Goal: Information Seeking & Learning: Learn about a topic

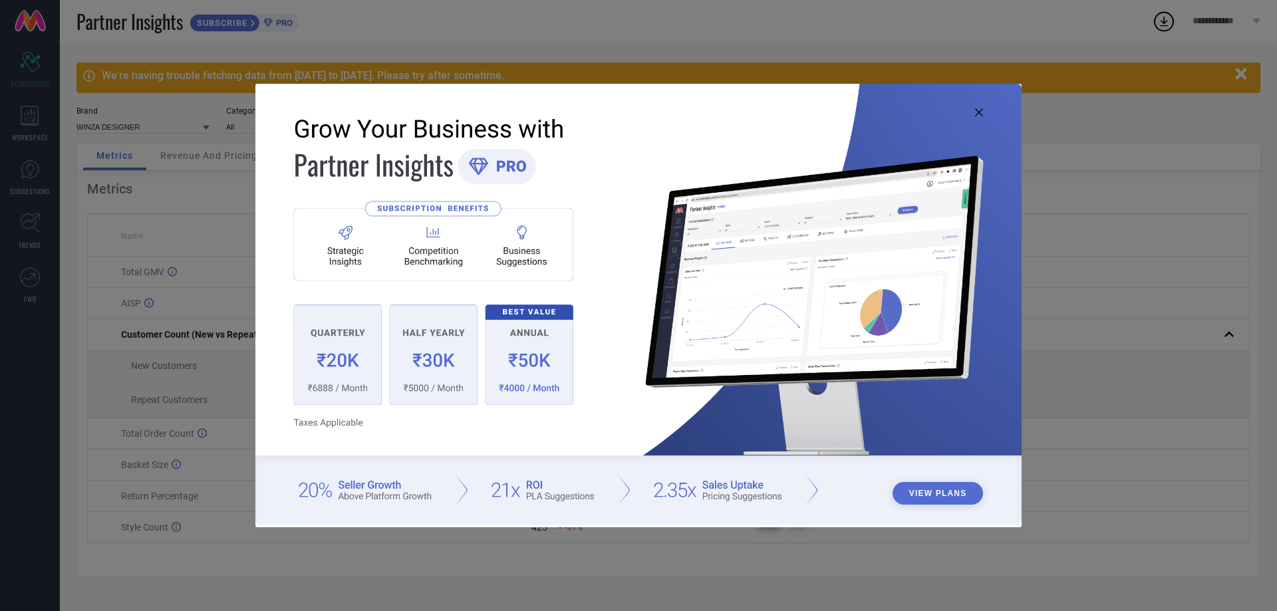
click at [976, 110] on icon at bounding box center [979, 112] width 8 height 8
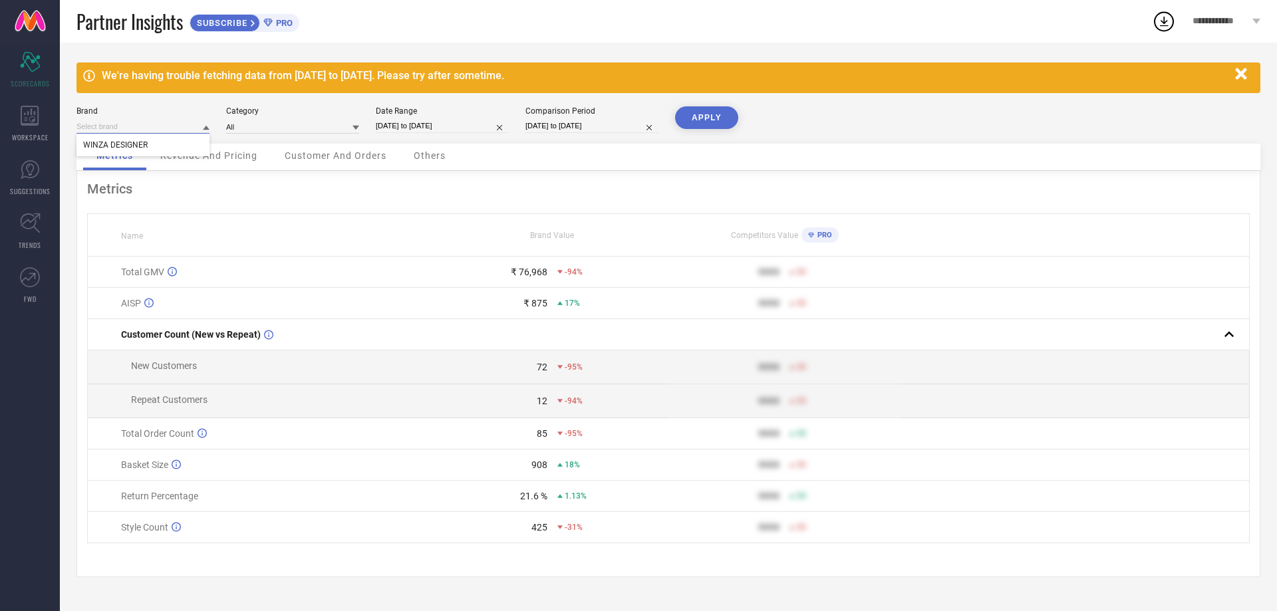
click at [193, 120] on input at bounding box center [142, 127] width 133 height 14
click at [190, 132] on input at bounding box center [142, 127] width 133 height 14
click at [442, 174] on div "Metrics Name Brand Value Competitors Value PRO Total GMV ₹ 76,968 -94% 9999 50 …" at bounding box center [668, 374] width 1184 height 406
click at [204, 161] on span "Revenue And Pricing" at bounding box center [208, 155] width 97 height 11
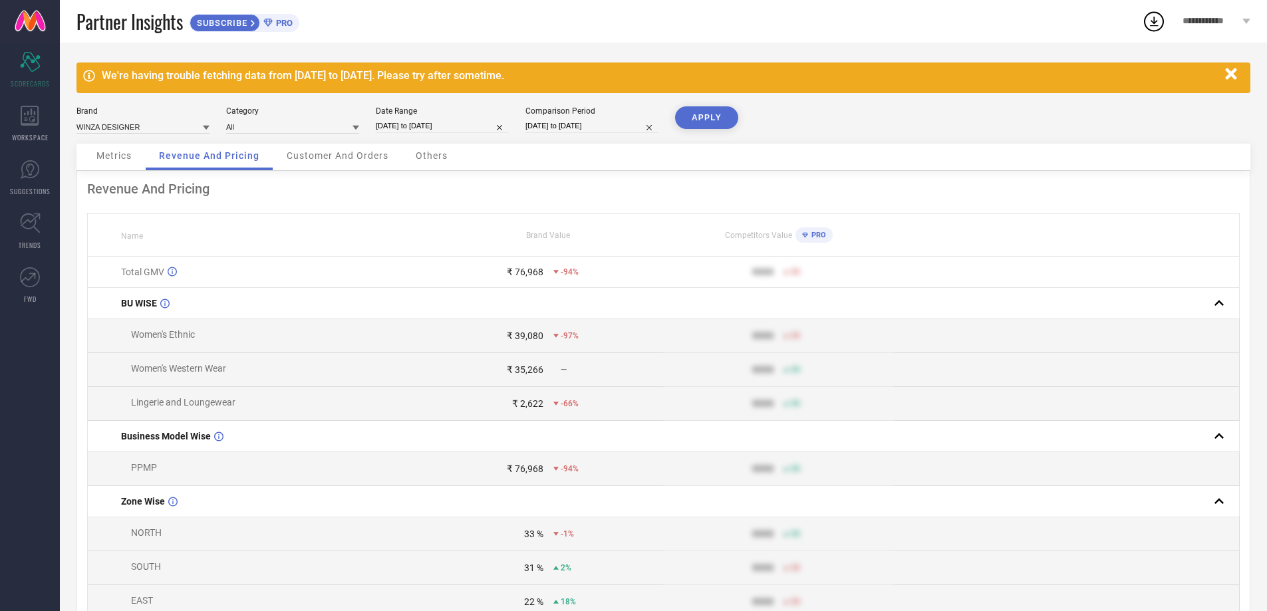
select select "7"
select select "2025"
select select "8"
select select "2025"
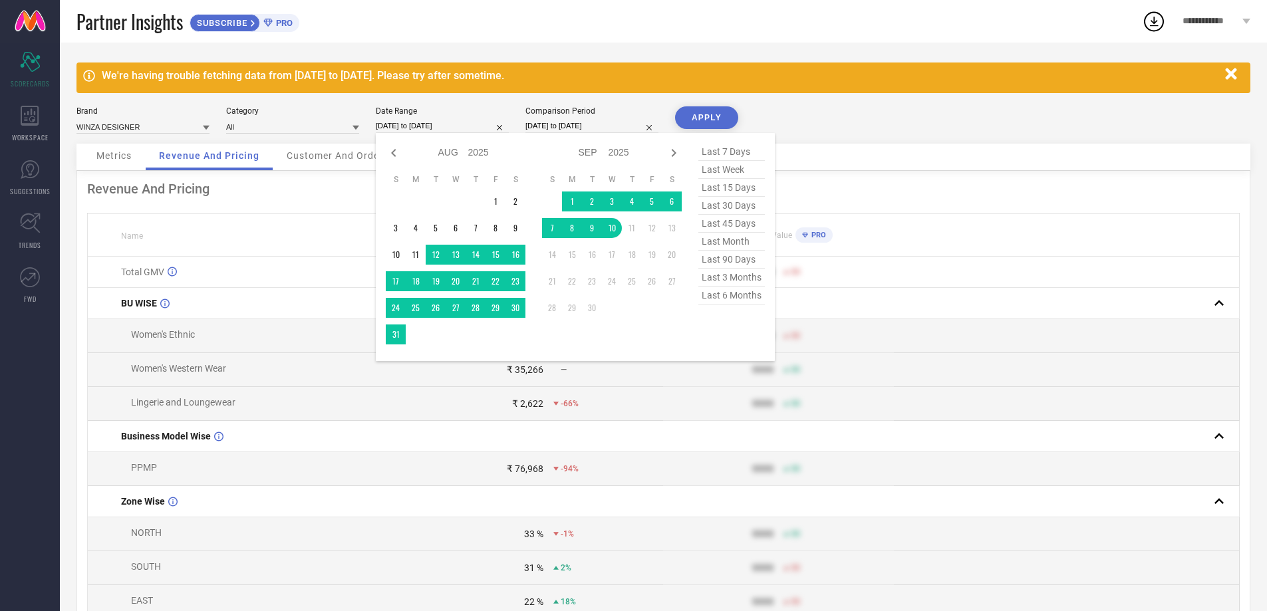
click at [397, 126] on input "[DATE] to [DATE]" at bounding box center [442, 126] width 133 height 14
click at [493, 196] on td "1" at bounding box center [495, 202] width 20 height 20
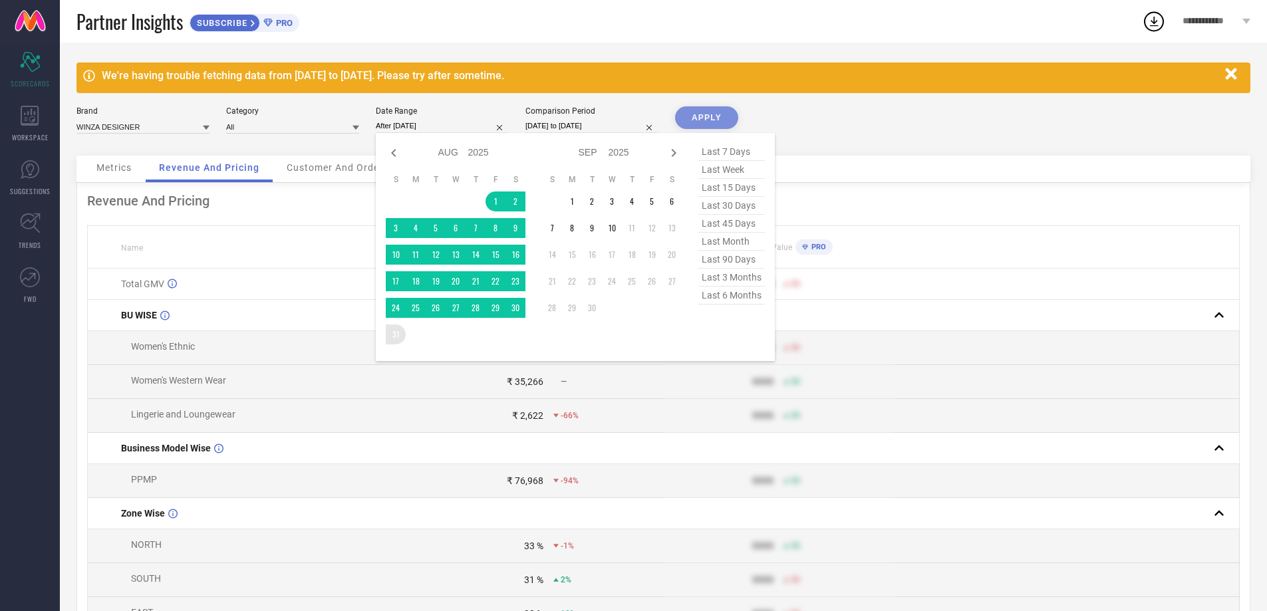
type input "[DATE] to [DATE]"
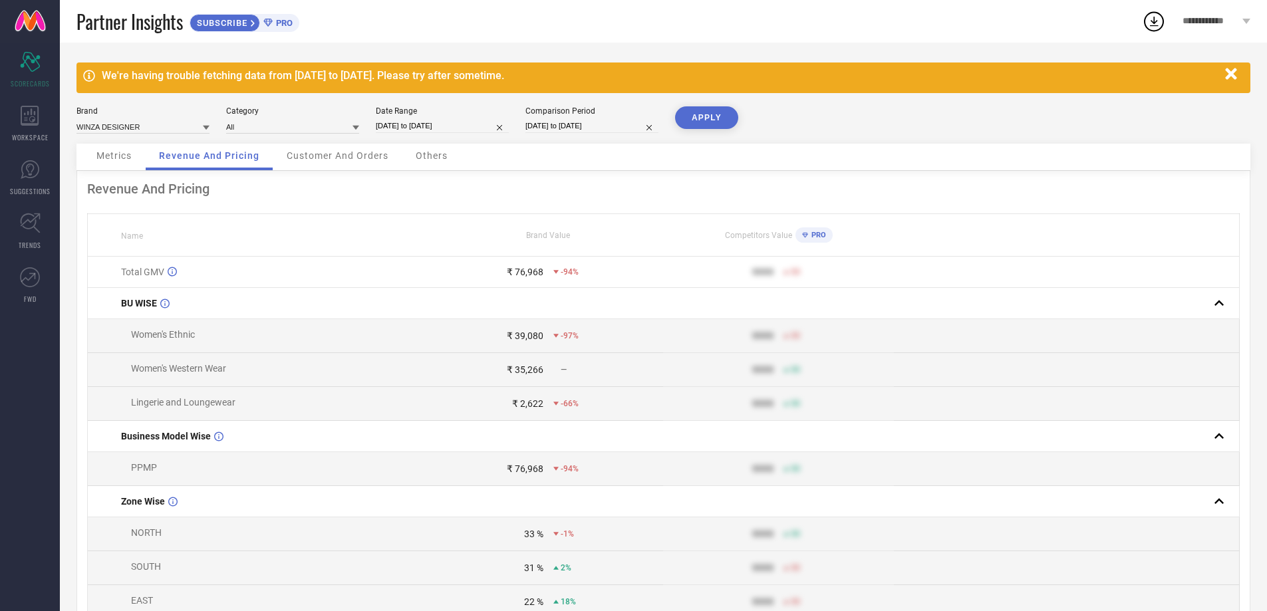
click at [709, 124] on button "APPLY" at bounding box center [706, 117] width 63 height 23
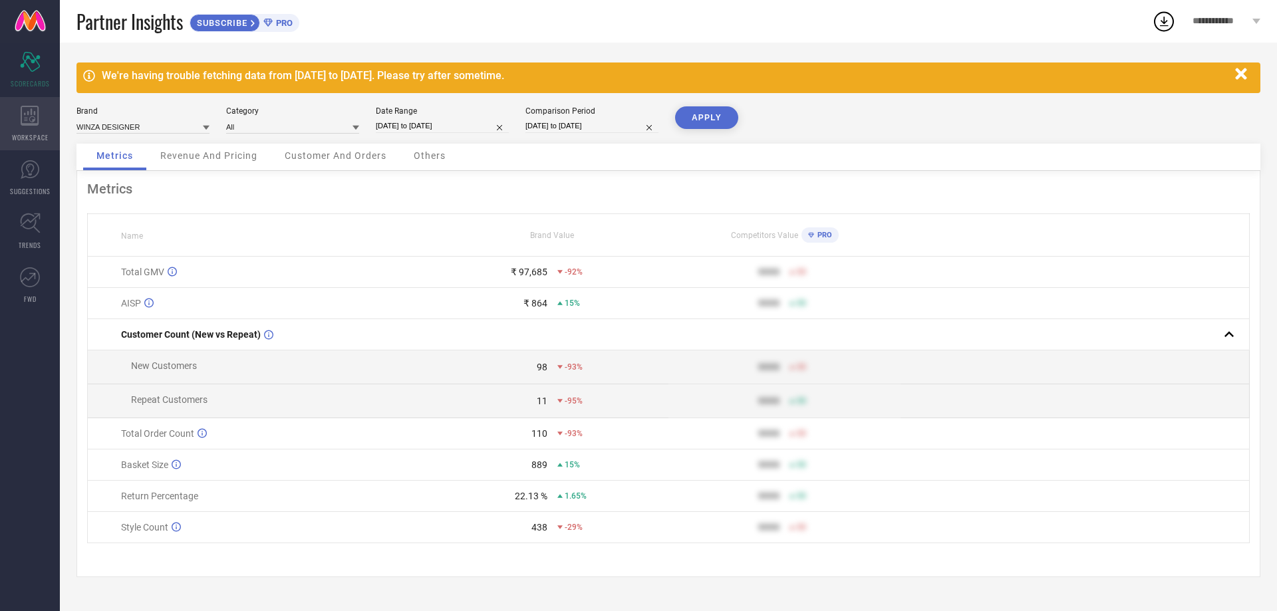
click at [11, 130] on div "WORKSPACE" at bounding box center [30, 123] width 60 height 53
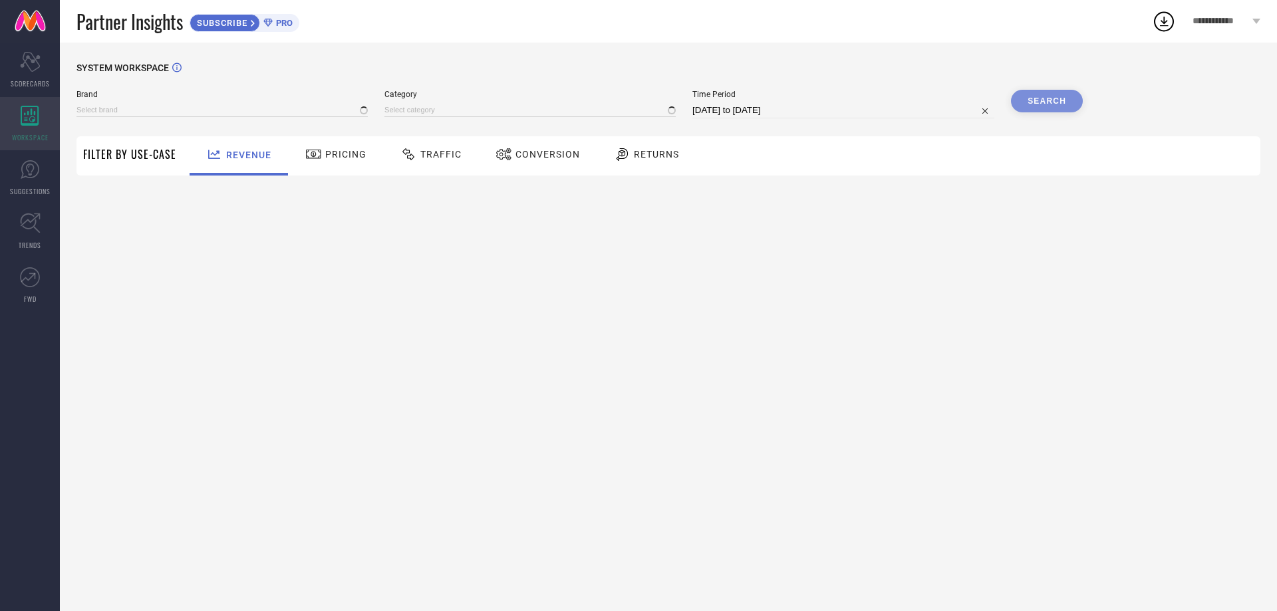
type input "WINZA DESIGNER"
type input "All"
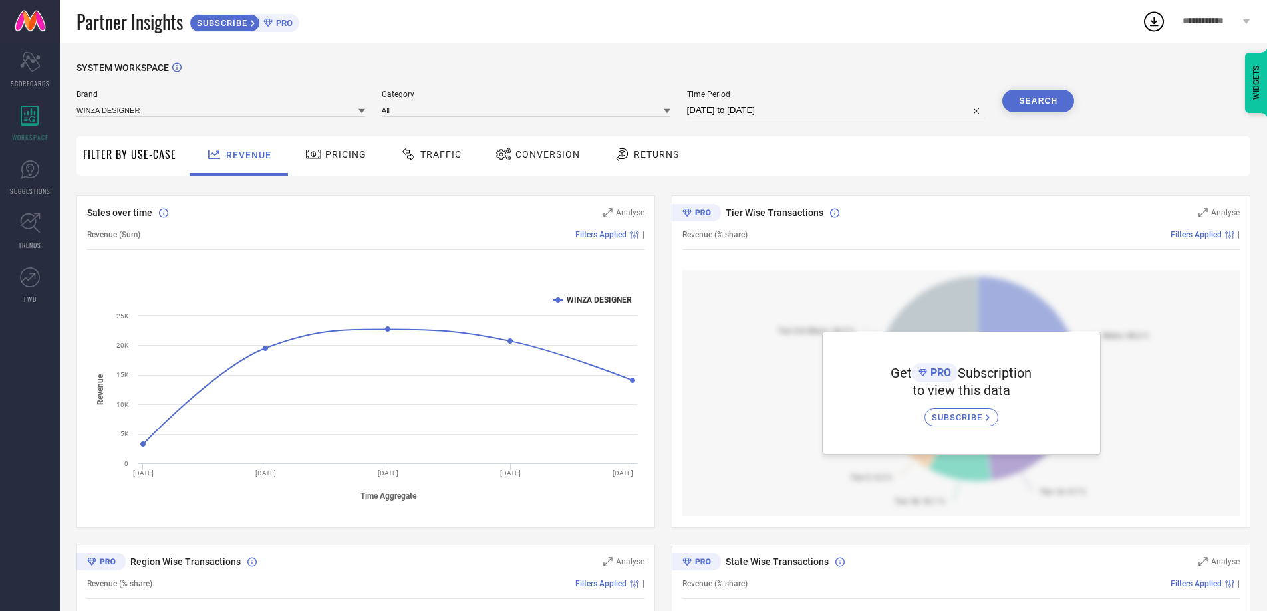
click at [360, 114] on icon at bounding box center [361, 111] width 7 height 7
click at [360, 114] on icon at bounding box center [361, 111] width 7 height 5
click at [948, 418] on span "SUBSCRIBE" at bounding box center [959, 417] width 54 height 10
click at [334, 150] on span "Pricing" at bounding box center [345, 154] width 41 height 11
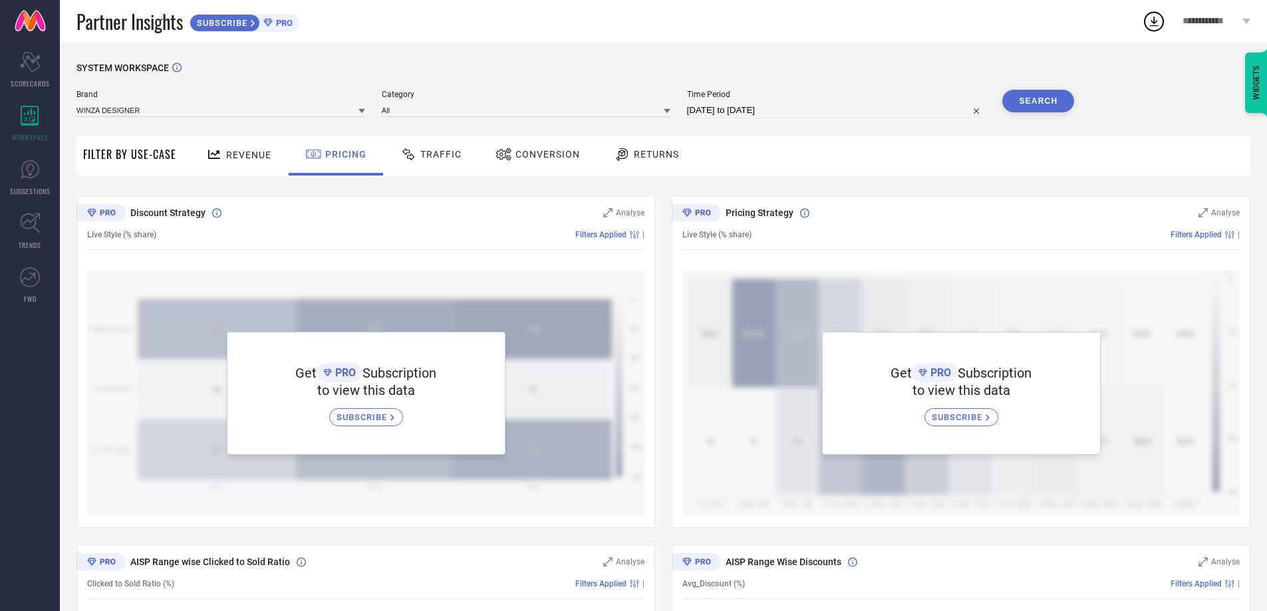
click at [411, 154] on icon at bounding box center [408, 154] width 17 height 16
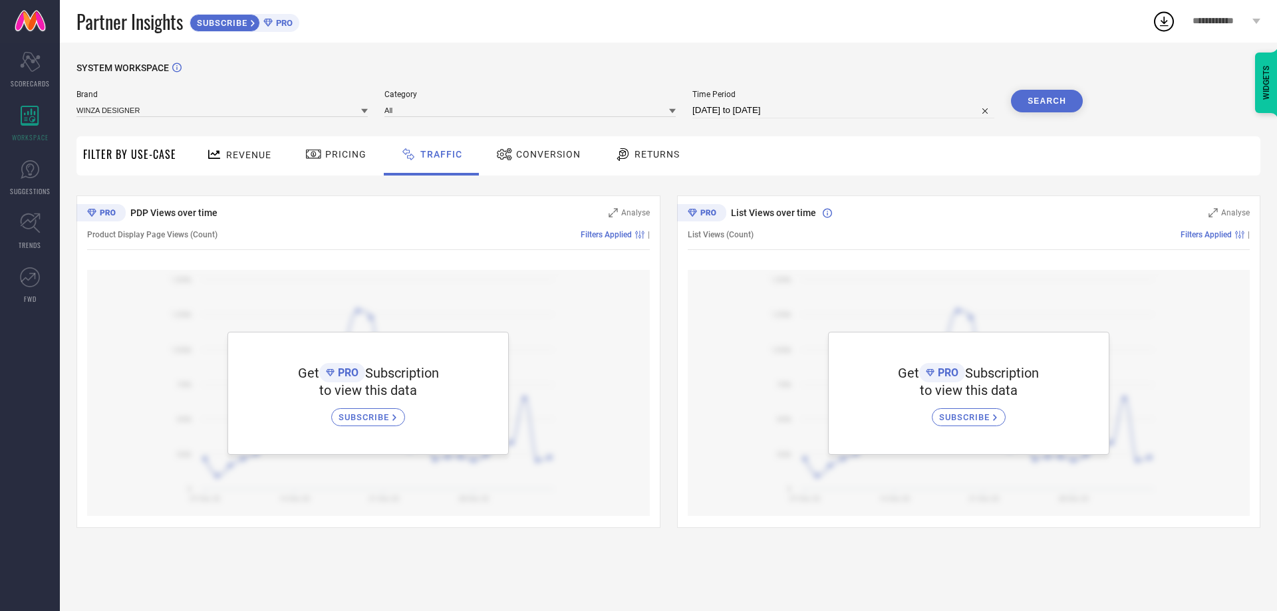
click at [516, 150] on span "Conversion" at bounding box center [548, 154] width 65 height 11
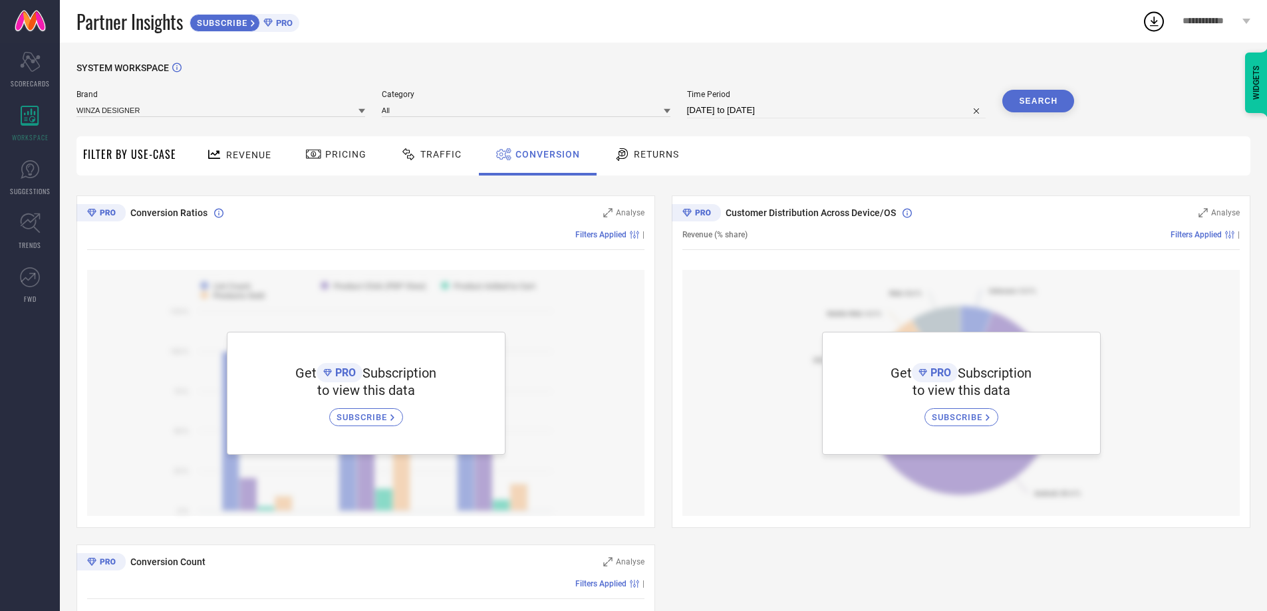
click at [624, 150] on icon at bounding box center [622, 154] width 17 height 16
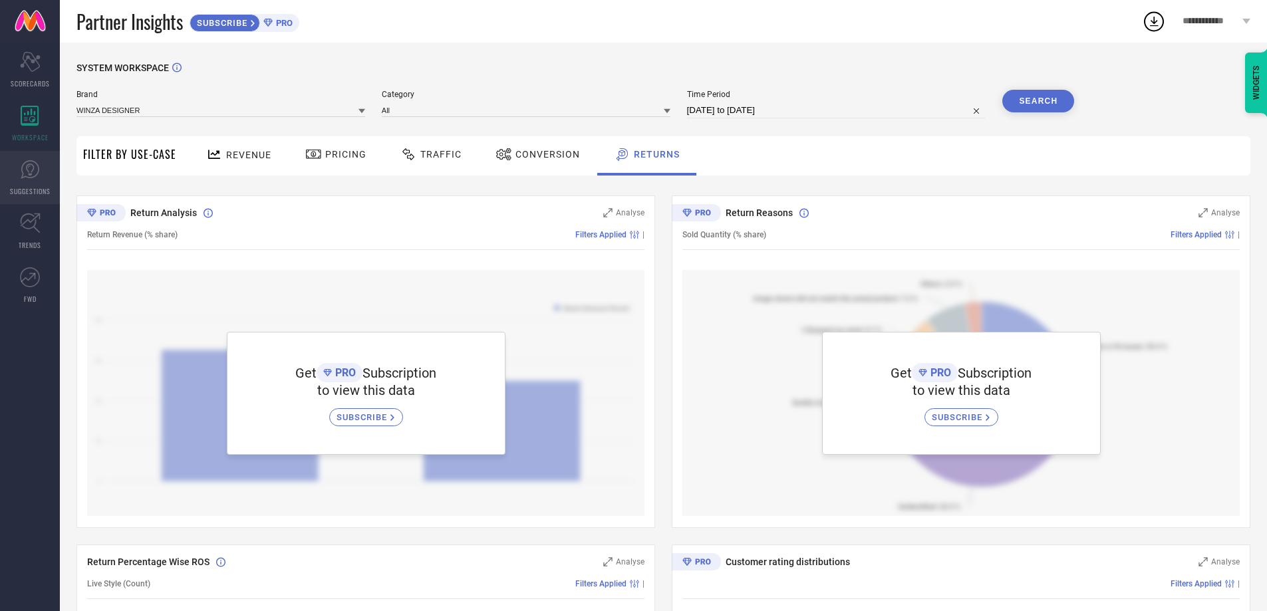
click at [37, 170] on icon at bounding box center [30, 170] width 20 height 20
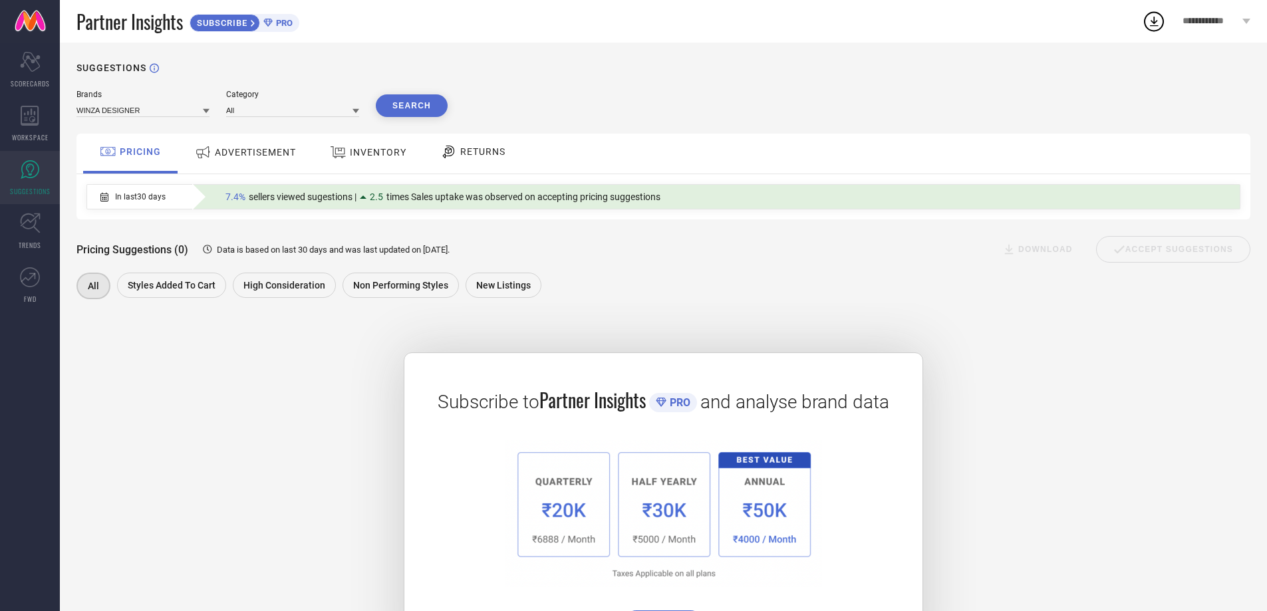
click at [237, 156] on span "ADVERTISEMENT" at bounding box center [255, 152] width 81 height 11
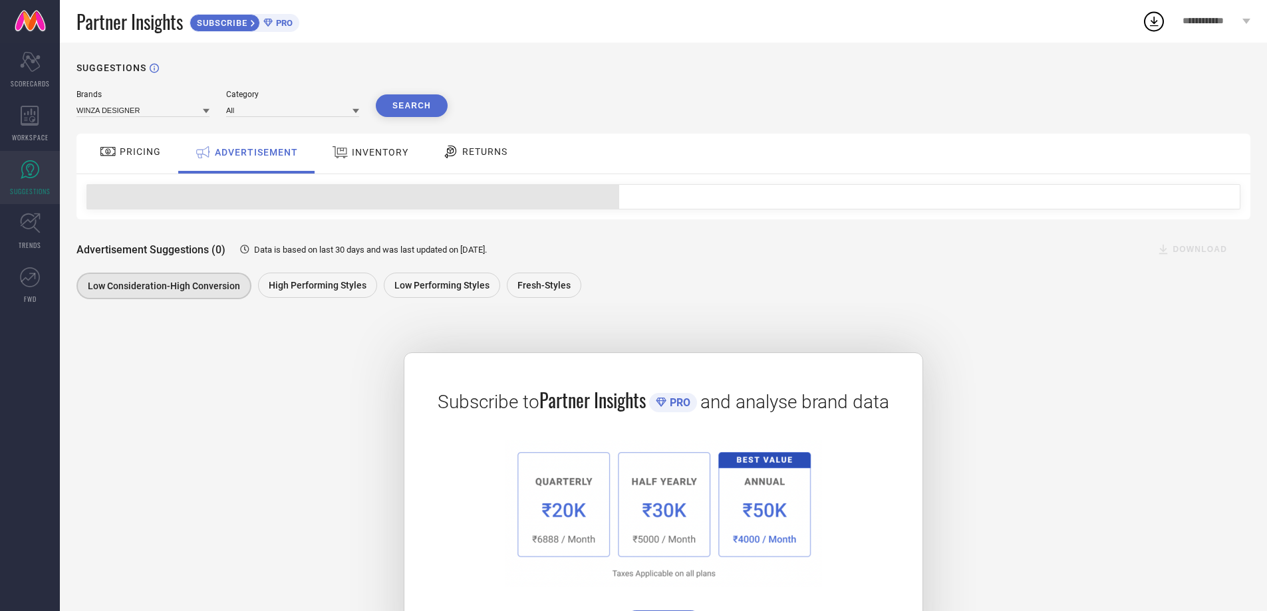
click at [373, 159] on div "INVENTORY" at bounding box center [370, 152] width 83 height 24
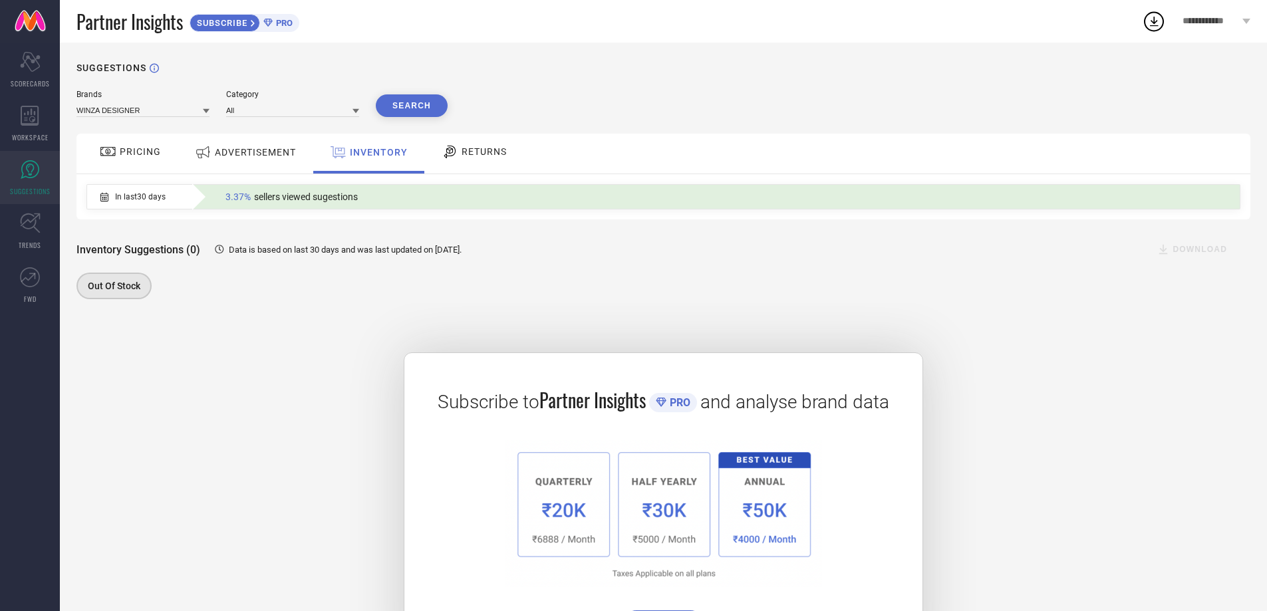
click at [446, 159] on icon at bounding box center [450, 152] width 17 height 16
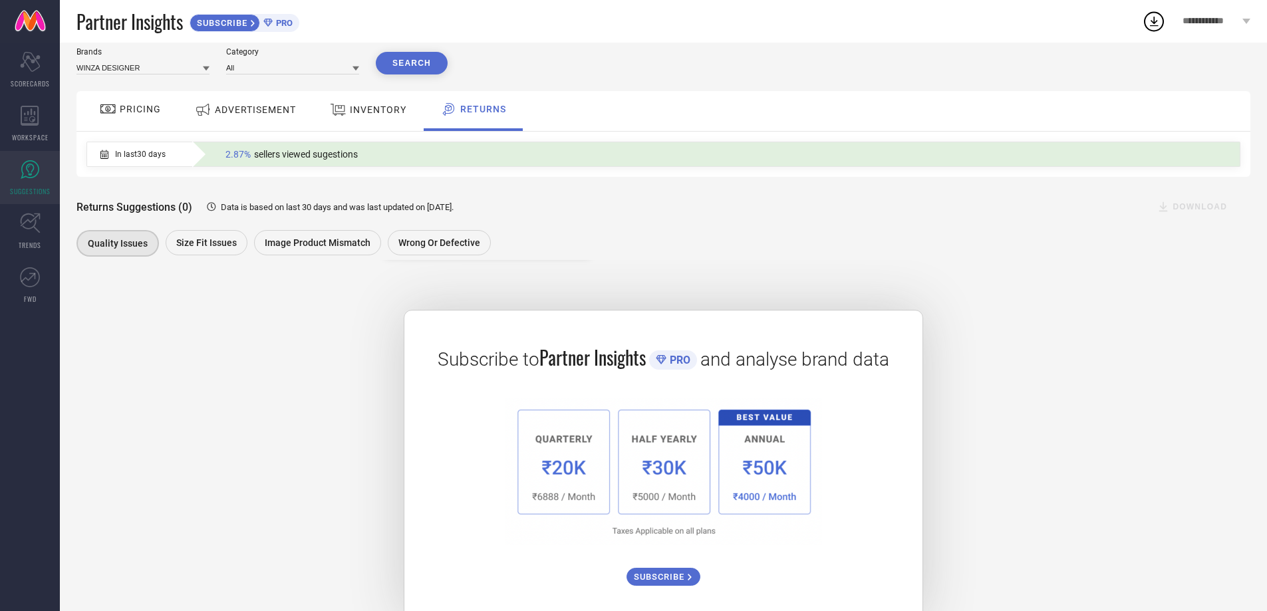
scroll to position [74, 0]
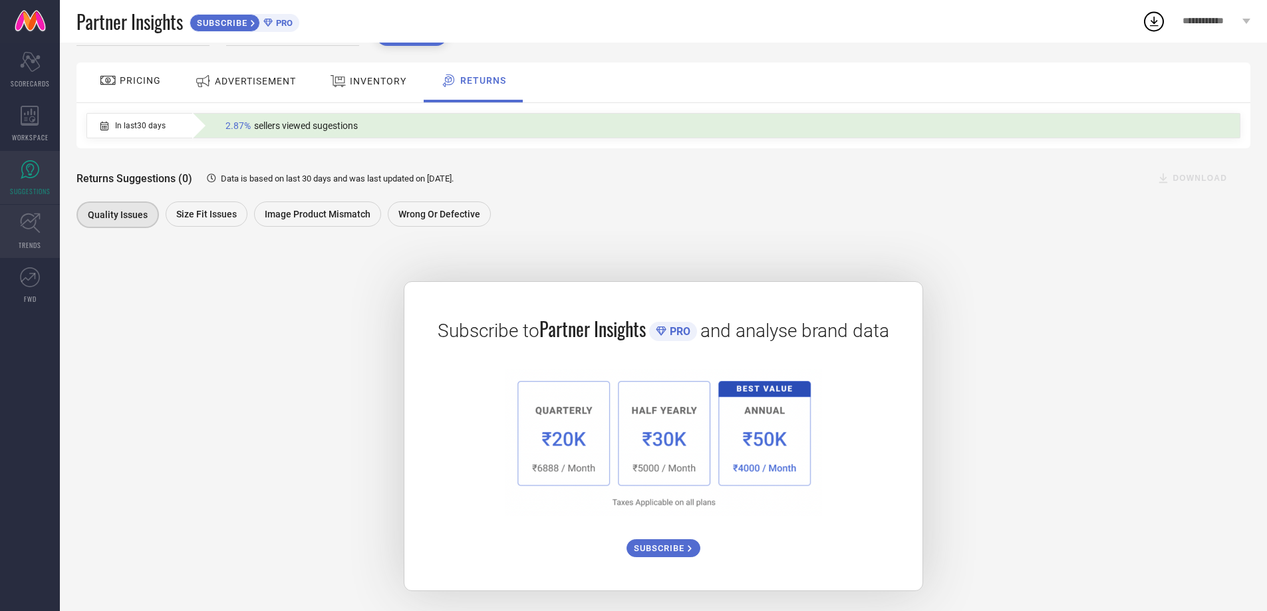
click at [48, 219] on link "TRENDS" at bounding box center [30, 231] width 60 height 53
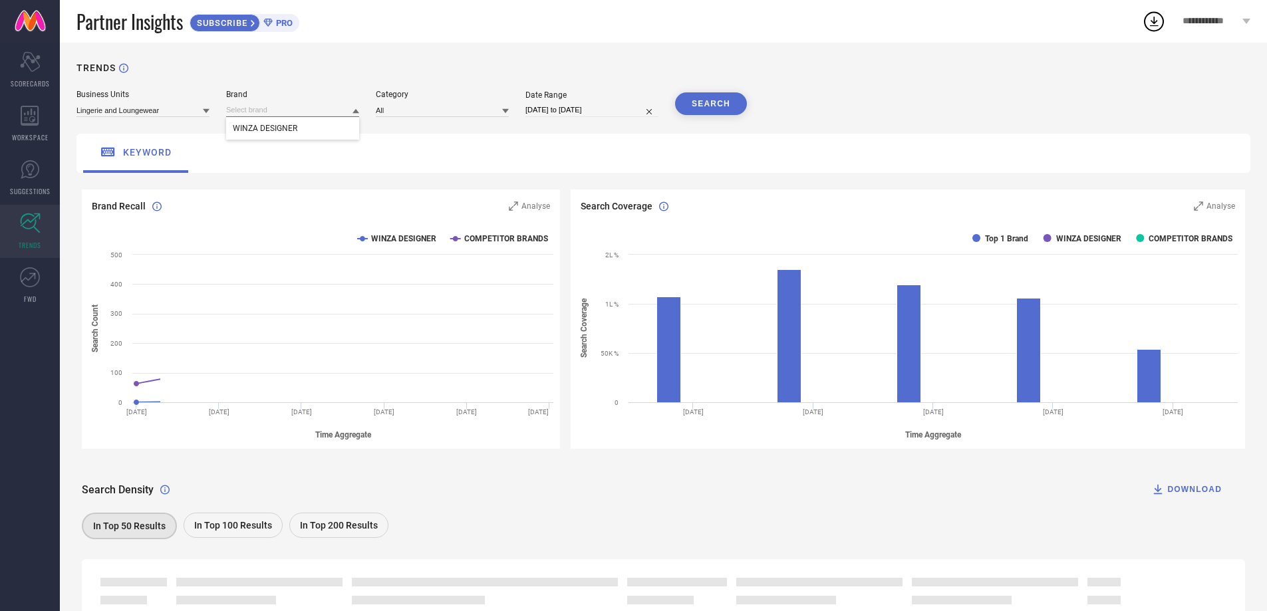
click at [287, 114] on input at bounding box center [292, 110] width 133 height 14
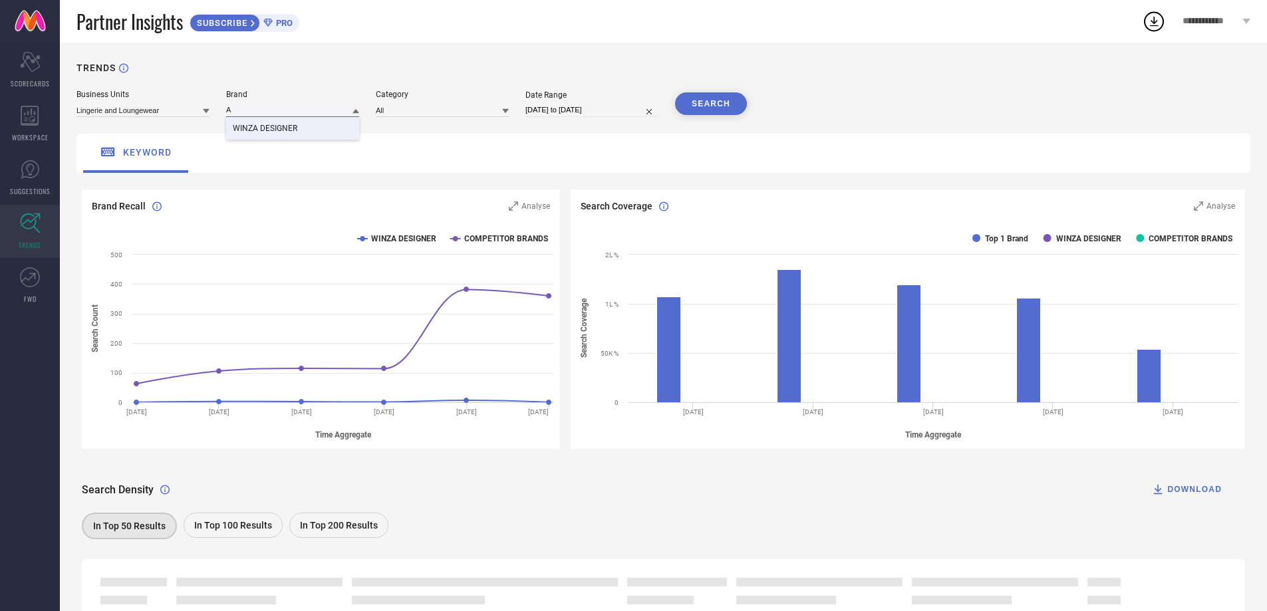
type input "A"
click at [337, 85] on div "TRENDS" at bounding box center [663, 76] width 1174 height 27
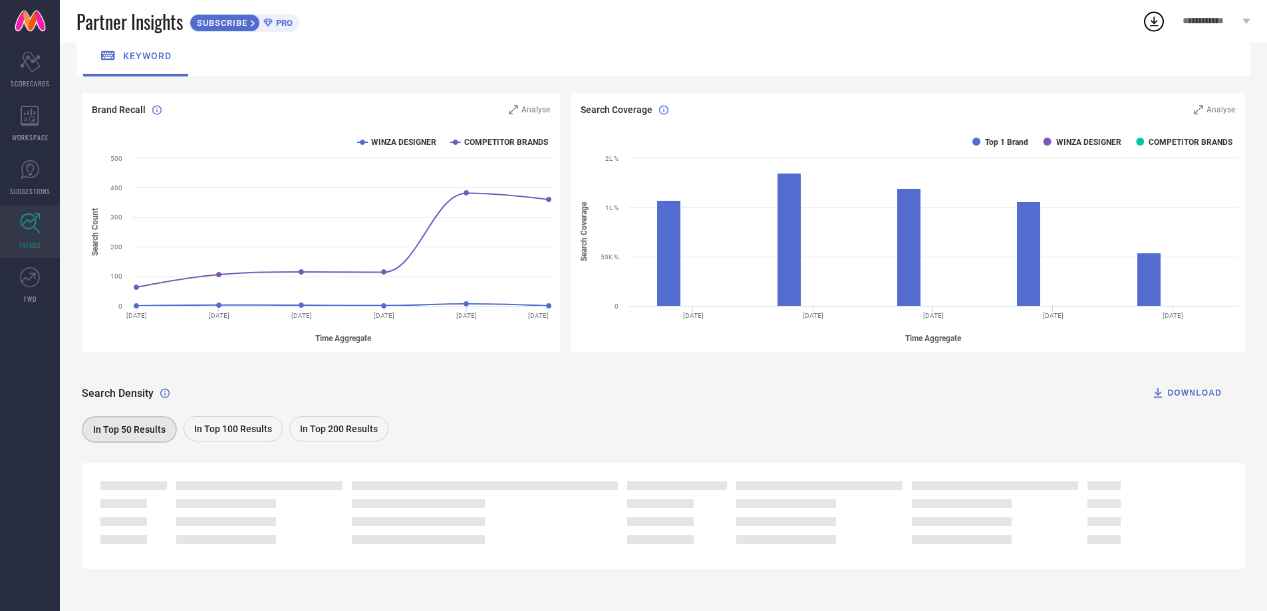
scroll to position [103, 0]
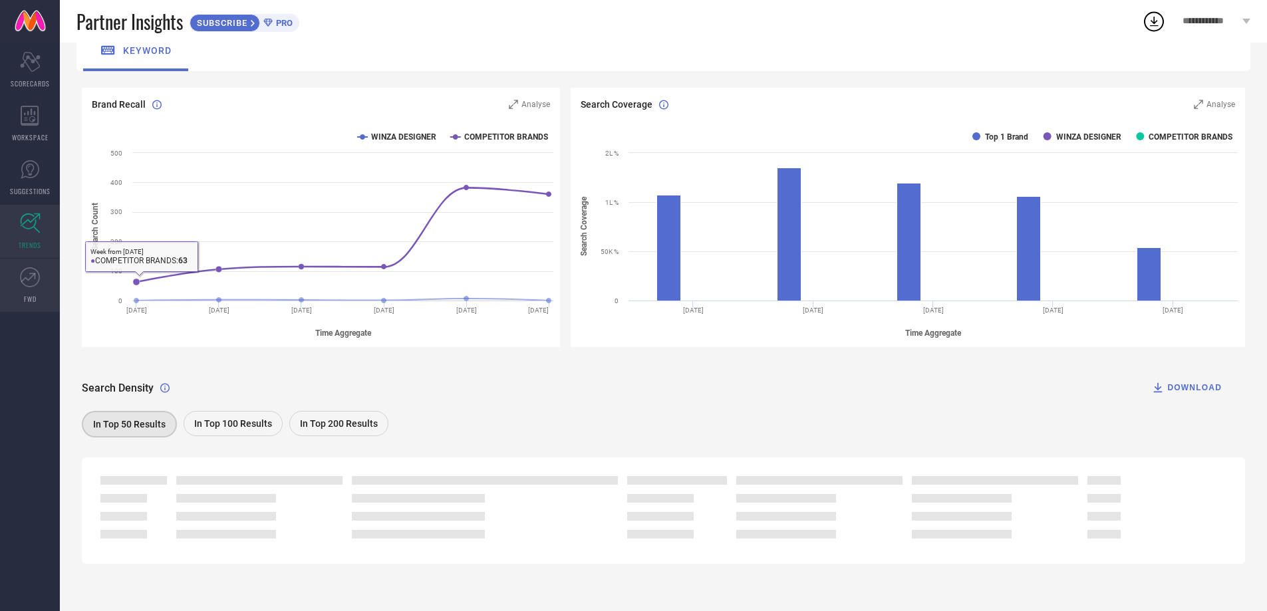
click at [31, 277] on icon at bounding box center [30, 277] width 20 height 20
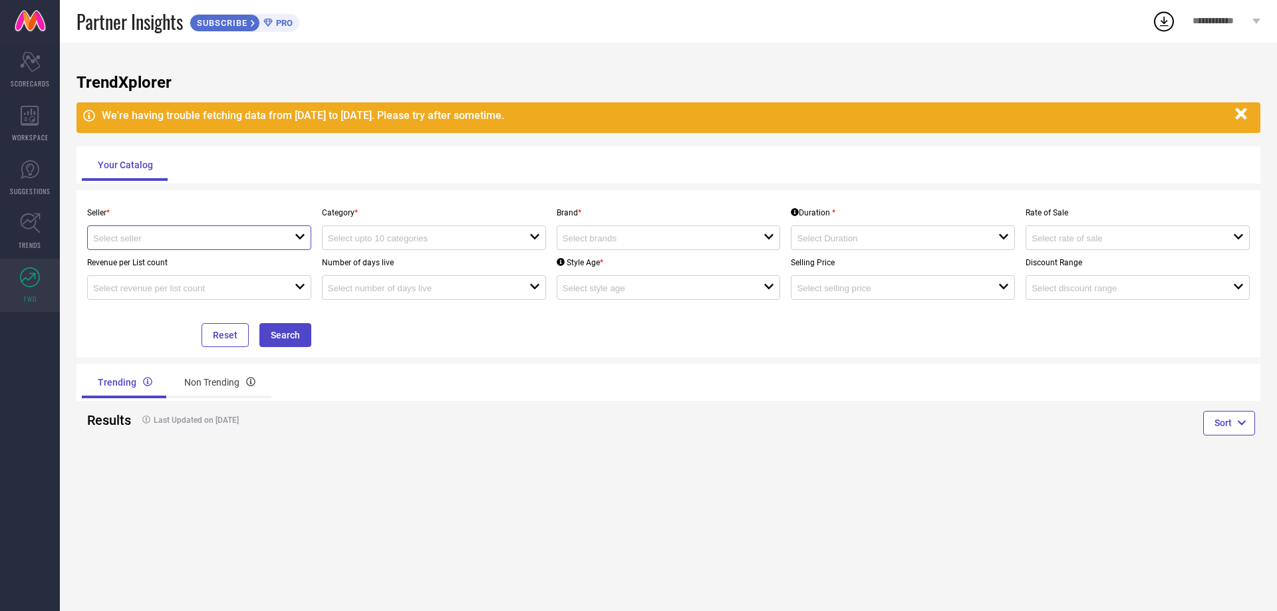
click at [230, 235] on input at bounding box center [184, 238] width 182 height 10
click at [224, 260] on li "WINZA DESIGNER ( 19570 )" at bounding box center [199, 263] width 223 height 24
type input "WINZA DESIGNER ( 19570 )"
click at [279, 333] on button "Search" at bounding box center [285, 335] width 52 height 24
click at [444, 243] on input at bounding box center [419, 238] width 182 height 10
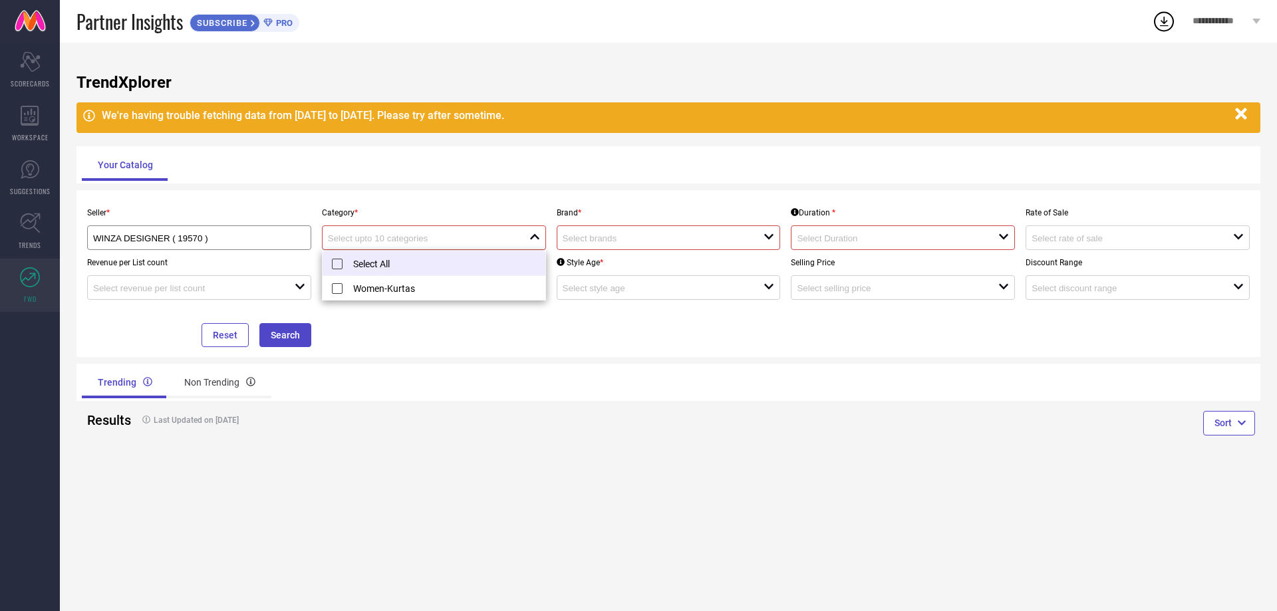
click at [411, 261] on li "Select All" at bounding box center [434, 263] width 223 height 25
type input "Women-Kurtas"
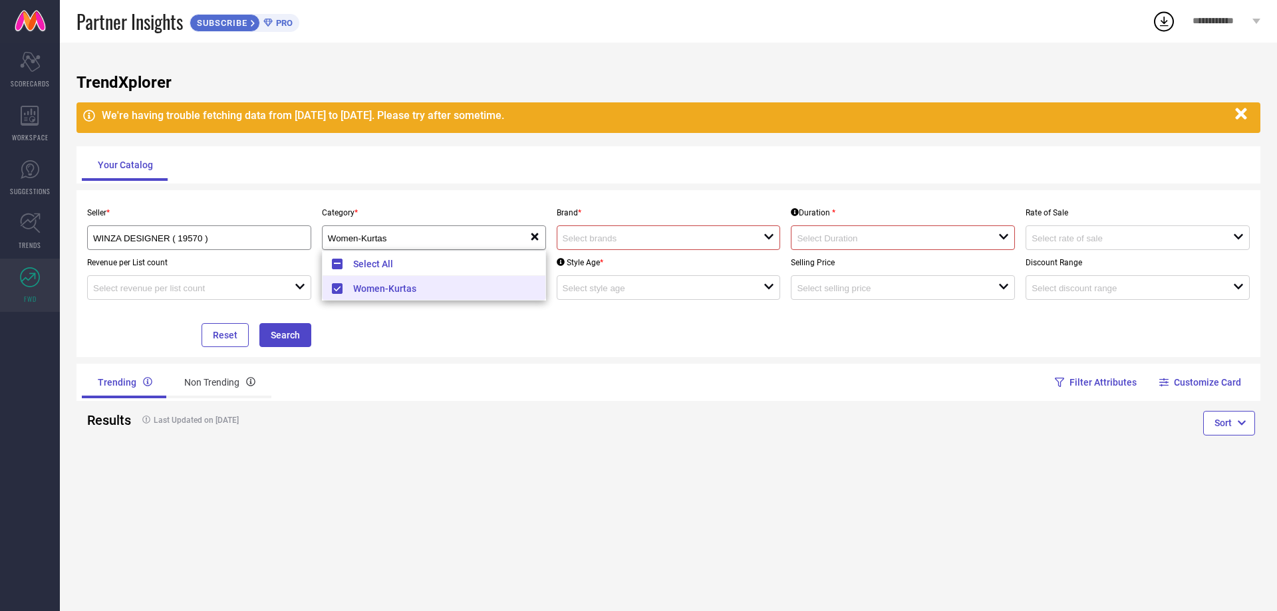
click at [596, 239] on input at bounding box center [654, 238] width 182 height 10
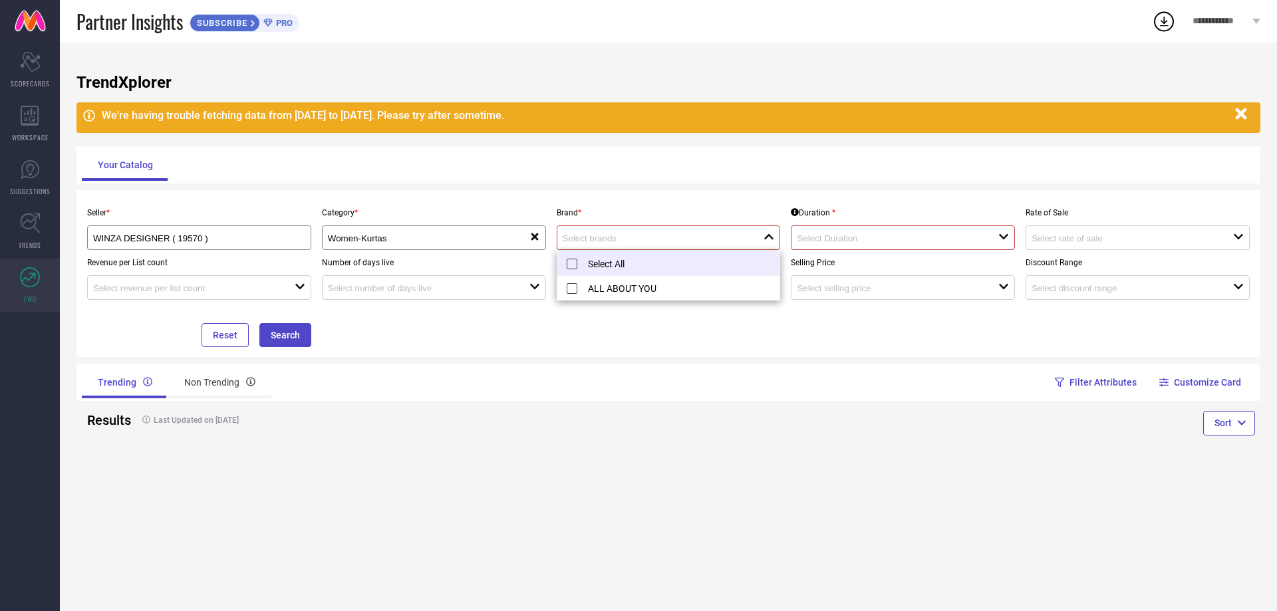
click at [609, 263] on li "Select All" at bounding box center [668, 263] width 223 height 25
type input "ALL ABOUT YOU"
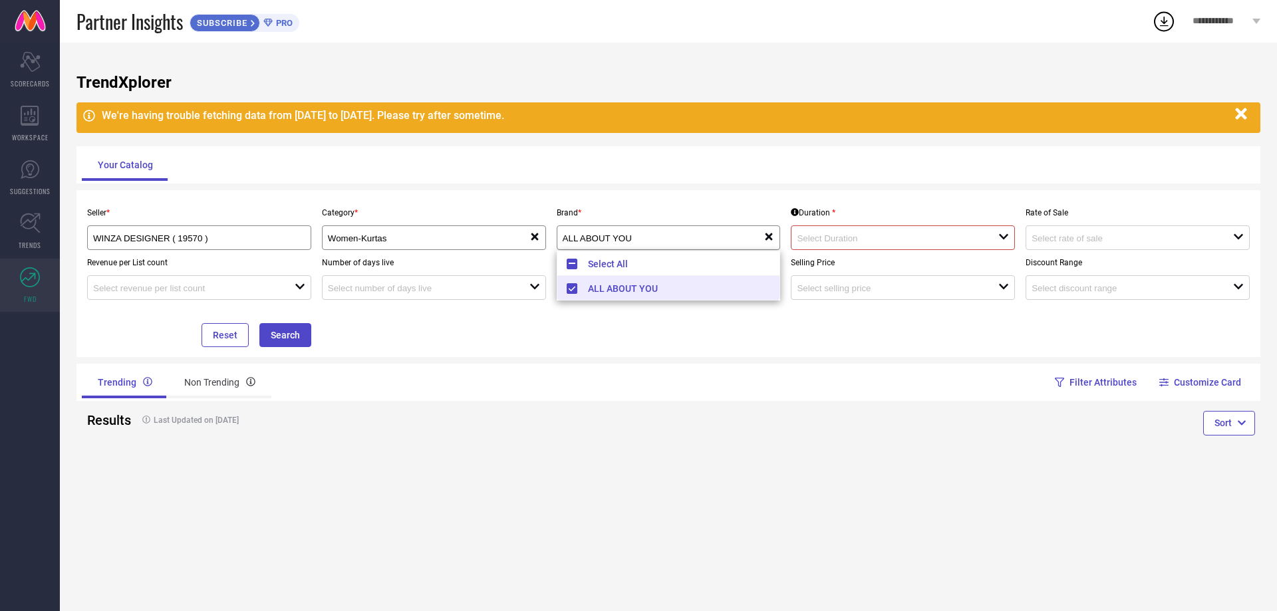
click at [830, 241] on input at bounding box center [888, 238] width 182 height 10
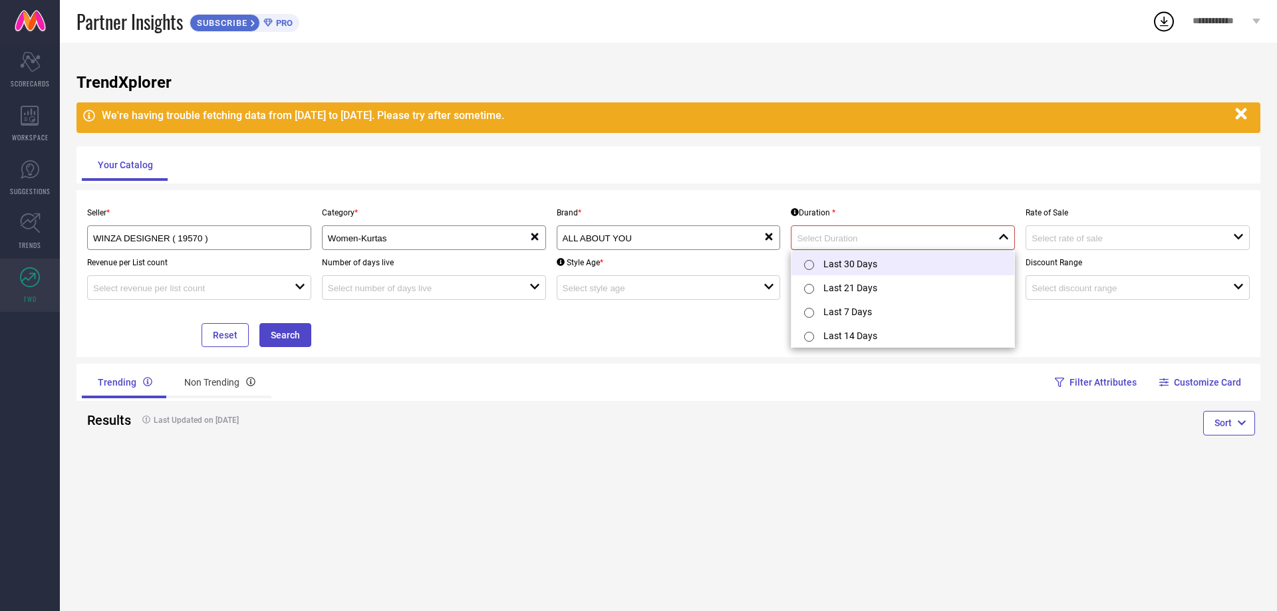
click at [844, 259] on li "Last 30 Days" at bounding box center [902, 263] width 223 height 24
type input "Last 30 Days"
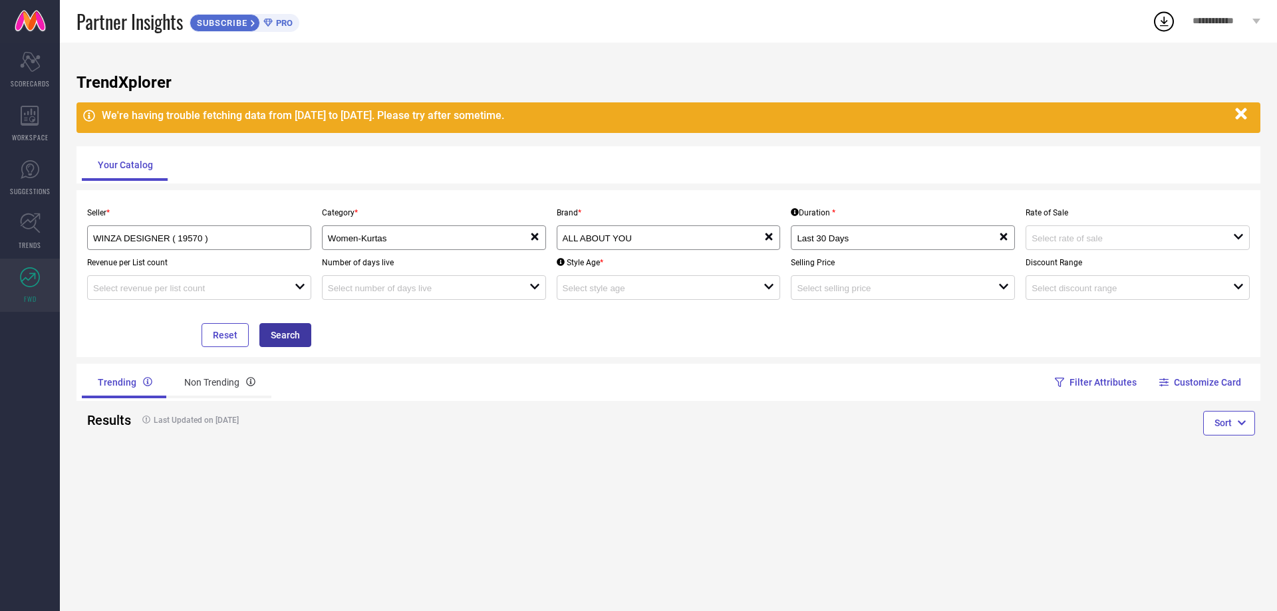
click at [299, 333] on button "Search" at bounding box center [285, 335] width 52 height 24
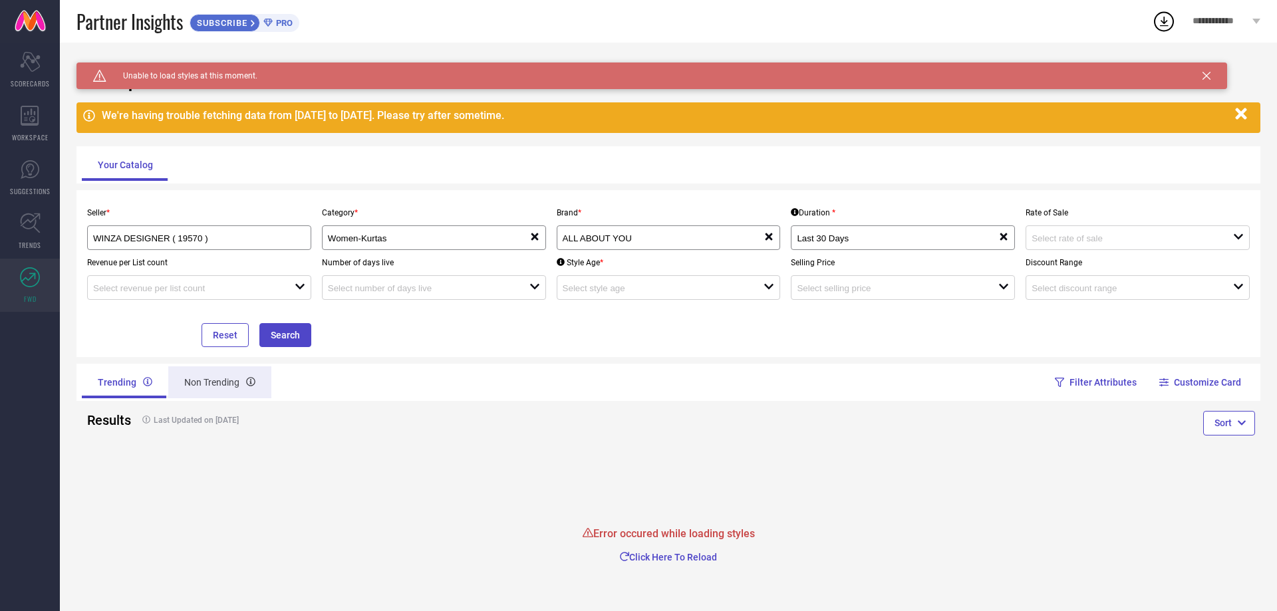
click at [231, 377] on div "Non Trending" at bounding box center [219, 382] width 103 height 32
click at [92, 378] on div "Trending" at bounding box center [124, 382] width 84 height 32
click at [710, 563] on button "Click Here To Reload" at bounding box center [669, 557] width 172 height 13
click at [696, 558] on button "Click Here To Reload" at bounding box center [669, 557] width 172 height 13
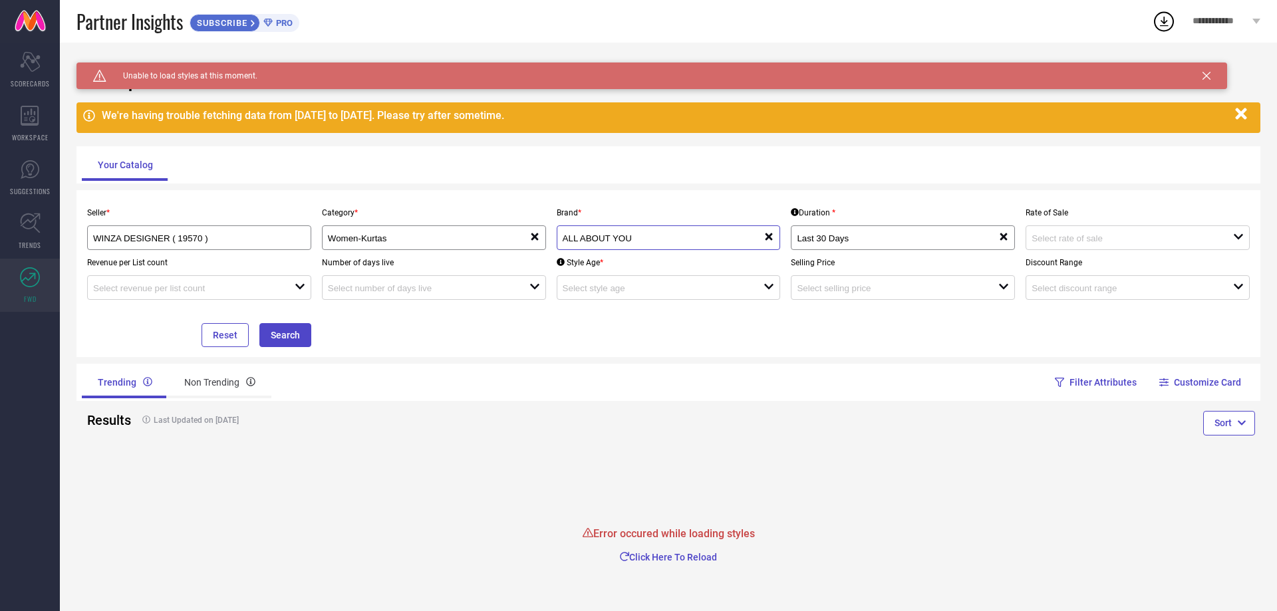
click at [678, 243] on input "ALL ABOUT YOU" at bounding box center [654, 238] width 182 height 10
click at [825, 236] on input "Last 30 Days" at bounding box center [888, 238] width 182 height 10
click at [1066, 235] on input at bounding box center [1122, 238] width 182 height 10
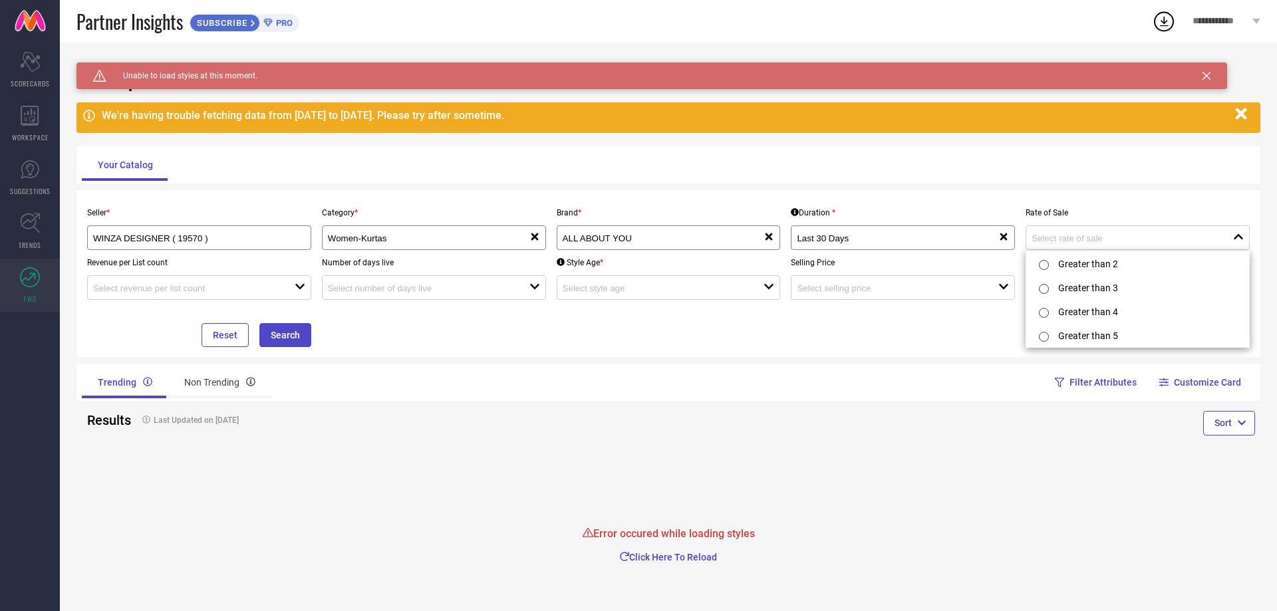
click at [752, 365] on div "Filter Attributes Customize Card" at bounding box center [964, 382] width 592 height 37
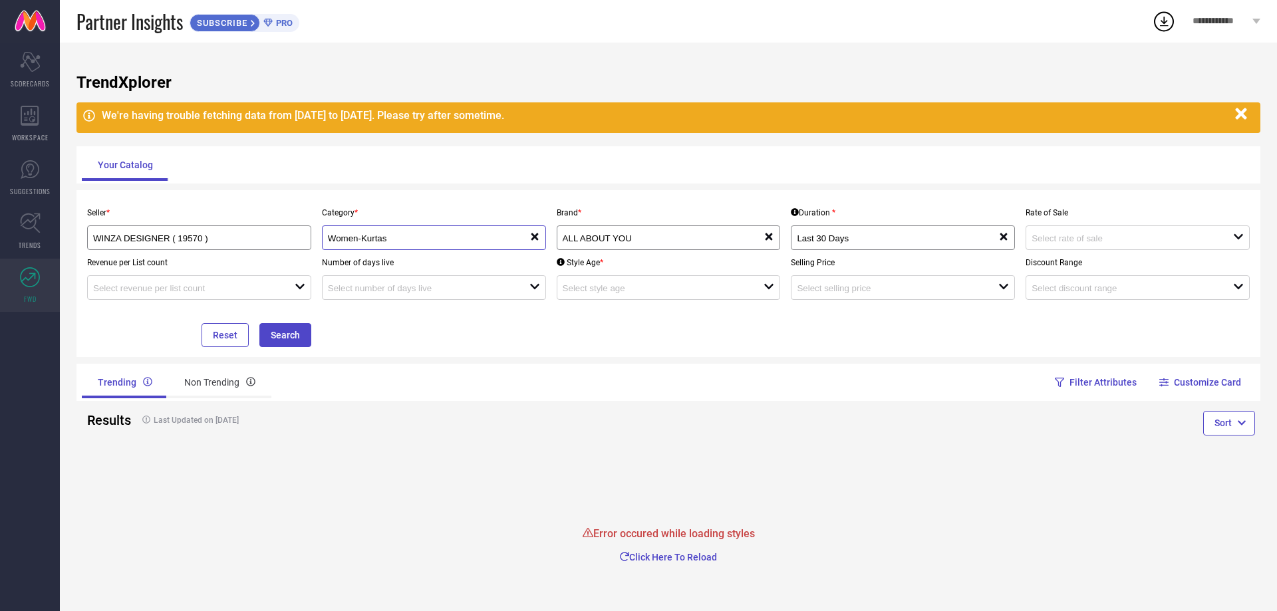
click at [411, 236] on input "Women-Kurtas" at bounding box center [419, 238] width 182 height 10
click at [407, 344] on div "Seller * WINZA DESIGNER ( 19570 ) Category * Women-Kurtas reset Brand * ALL ABO…" at bounding box center [668, 273] width 1173 height 147
click at [618, 298] on div "open" at bounding box center [669, 287] width 224 height 25
click at [438, 339] on div "Seller * WINZA DESIGNER ( 19570 ) Category * Women-Kurtas reset Brand * ALL ABO…" at bounding box center [668, 273] width 1173 height 147
click at [626, 290] on input at bounding box center [654, 288] width 182 height 10
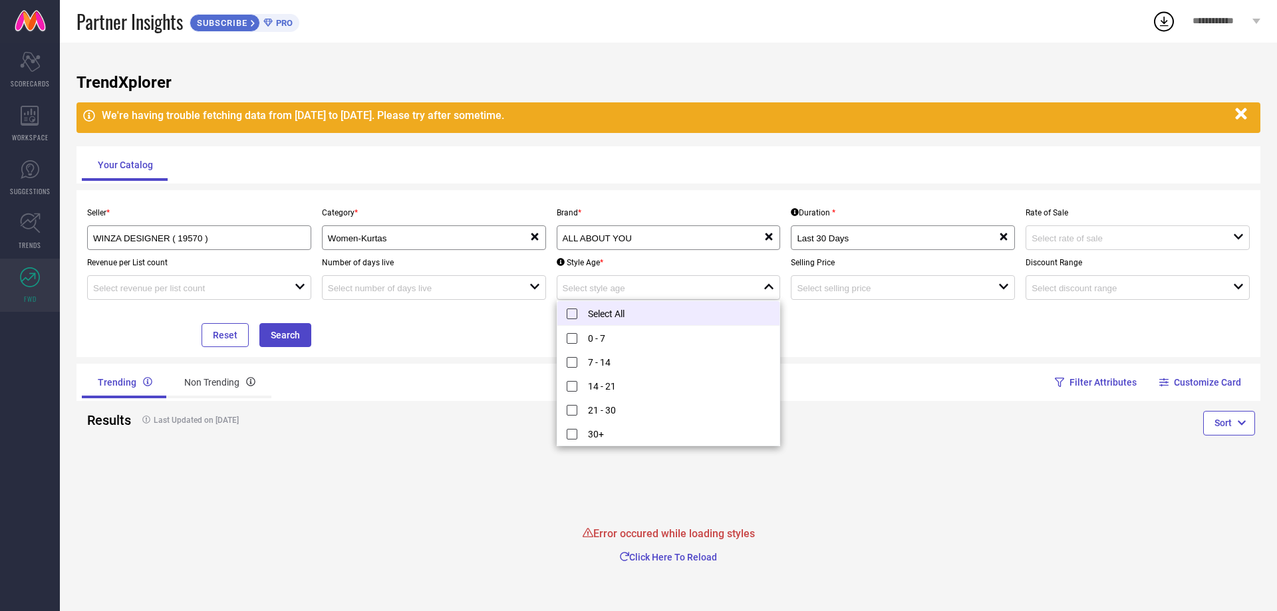
click at [622, 308] on li "Select All" at bounding box center [668, 313] width 223 height 25
type input "0 - 7, + 4 more"
click at [476, 343] on div "Seller * WINZA DESIGNER ( 19570 ) Category * Women-Kurtas reset Brand * ALL ABO…" at bounding box center [668, 273] width 1173 height 147
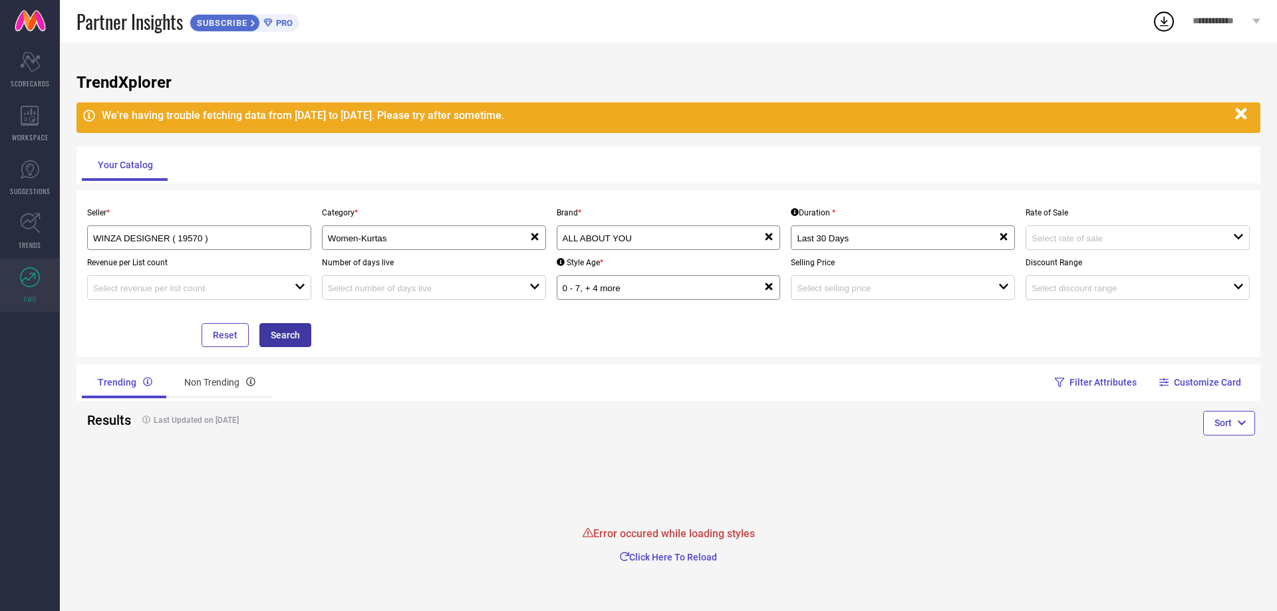
click at [300, 329] on button "Search" at bounding box center [285, 335] width 52 height 24
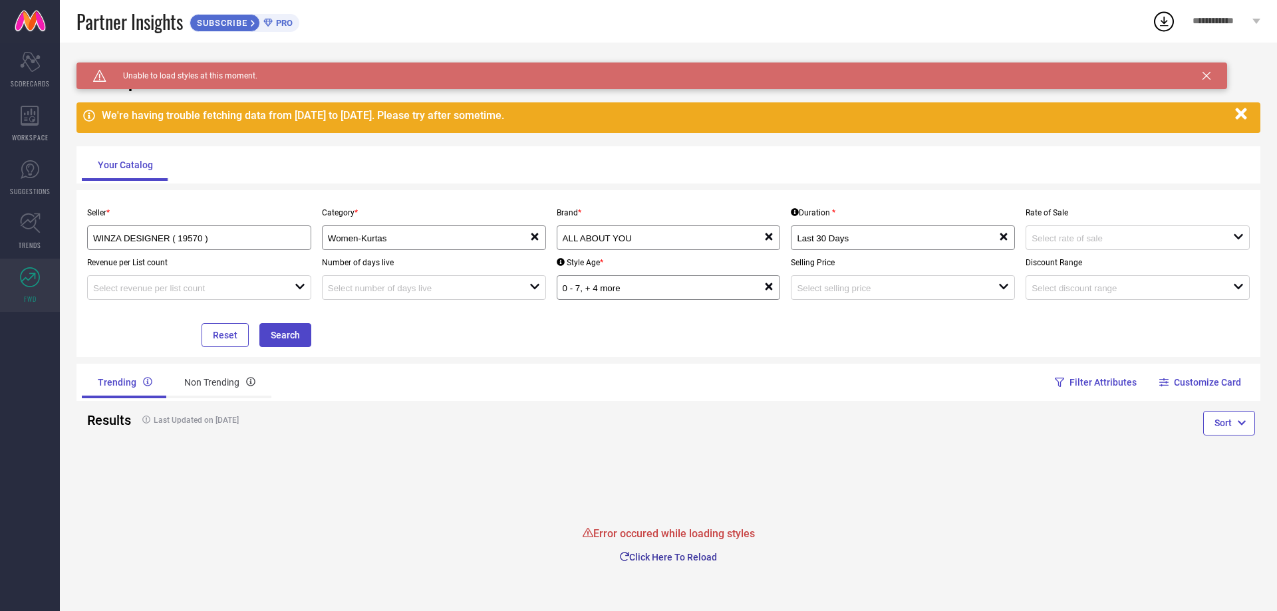
click at [672, 559] on button "Click Here To Reload" at bounding box center [669, 557] width 172 height 13
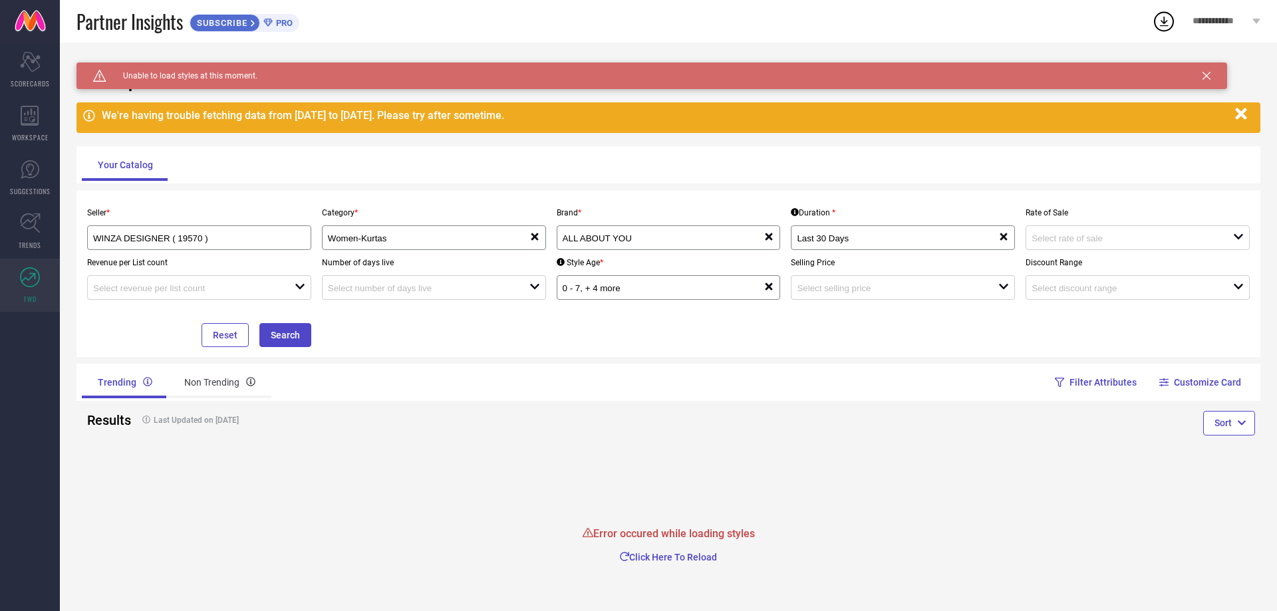
click at [672, 559] on button "Click Here To Reload" at bounding box center [669, 557] width 172 height 13
